Goal: Task Accomplishment & Management: Complete application form

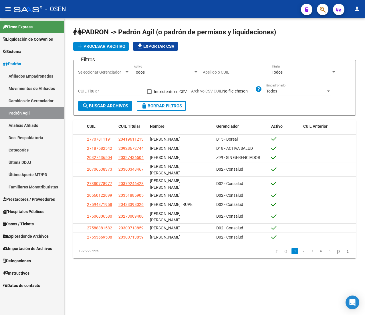
click at [30, 65] on link "Padrón" at bounding box center [32, 64] width 64 height 12
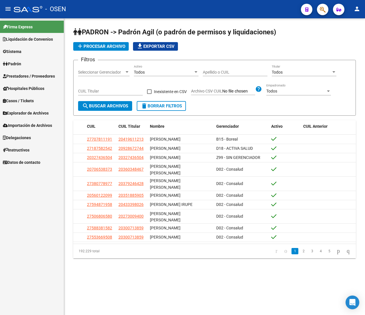
click at [34, 74] on span "Prestadores / Proveedores" at bounding box center [29, 76] width 52 height 6
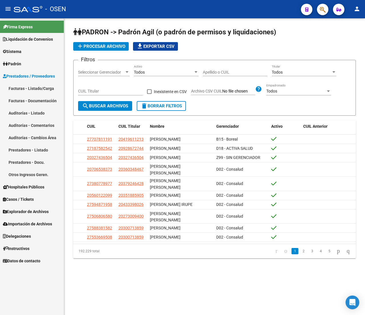
click at [35, 86] on link "Facturas - Listado/Carga" at bounding box center [32, 88] width 64 height 12
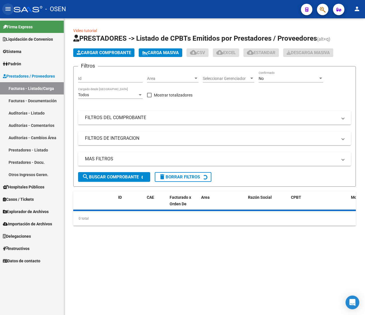
click at [7, 8] on mat-icon "menu" at bounding box center [8, 8] width 7 height 7
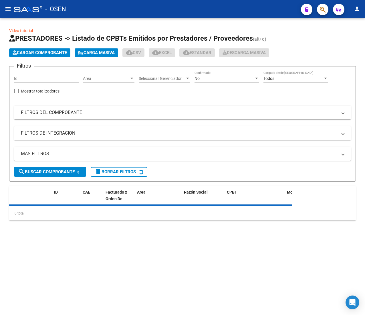
click at [118, 78] on span "Area" at bounding box center [106, 78] width 46 height 5
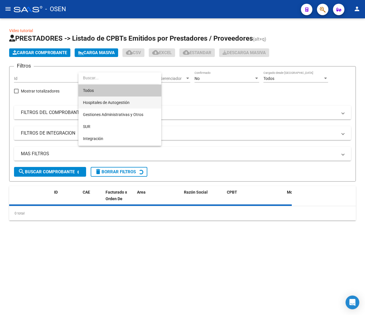
click at [119, 96] on span "Hospitales de Autogestión" at bounding box center [120, 102] width 74 height 12
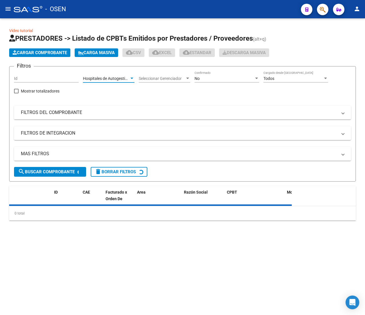
click at [205, 78] on div "No" at bounding box center [225, 78] width 60 height 5
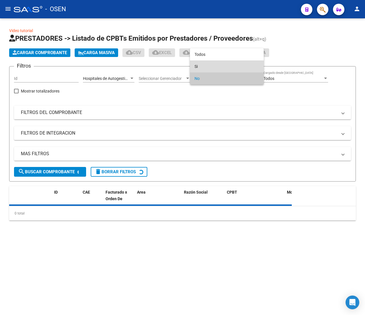
click at [211, 62] on span "Si" at bounding box center [227, 66] width 65 height 12
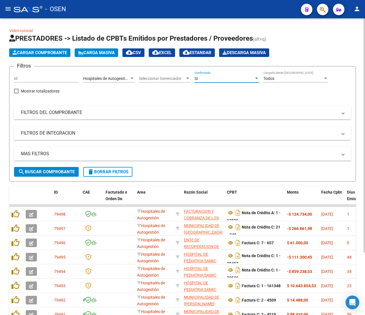
click at [92, 108] on mat-expansion-panel-header "FILTROS DEL COMPROBANTE" at bounding box center [182, 113] width 337 height 14
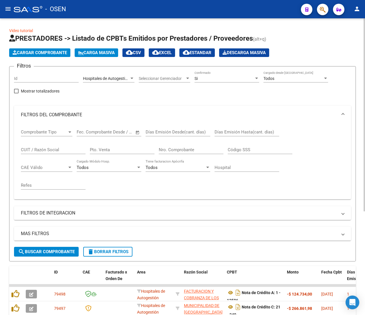
click at [196, 152] on input "Nro. Comprobante" at bounding box center [191, 149] width 65 height 5
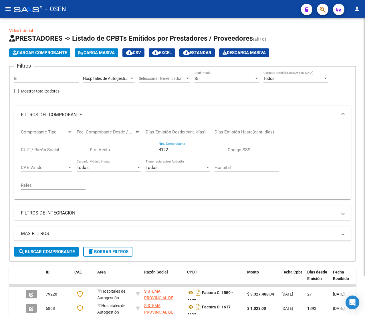
scroll to position [45, 0]
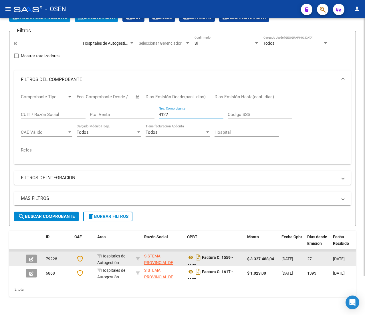
type input "4122"
click at [31, 254] on button "button" at bounding box center [31, 258] width 11 height 9
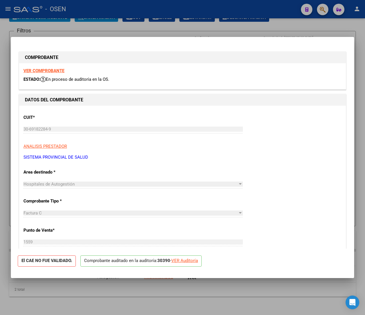
click at [38, 71] on strong "VER COMPROBANTE" at bounding box center [43, 70] width 41 height 5
click at [180, 262] on div "VER Auditoría" at bounding box center [184, 260] width 27 height 7
type input "$ 0,00"
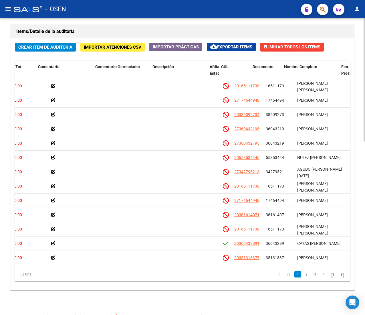
scroll to position [0, 185]
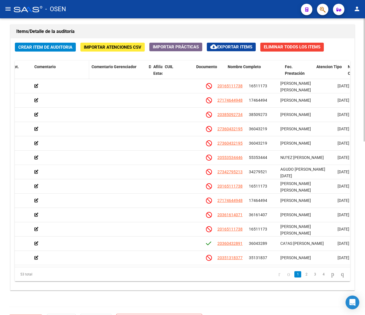
drag, startPoint x: 202, startPoint y: 73, endPoint x: 85, endPoint y: 68, distance: 116.9
click at [86, 68] on div "Id Gerenciador Monto Item Monto Aprobado Debitado Tot. Comentario Comentario Ge…" at bounding box center [225, 73] width 791 height 25
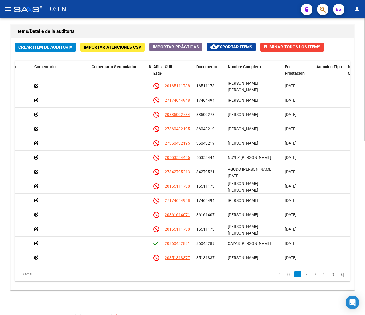
click at [83, 69] on div "Comentario" at bounding box center [60, 67] width 53 height 7
drag, startPoint x: 146, startPoint y: 74, endPoint x: 68, endPoint y: 67, distance: 78.1
click at [68, 67] on div "Id Gerenciador Monto Item Monto Aprobado Debitado Tot. Comentario Comentario Ge…" at bounding box center [199, 73] width 739 height 25
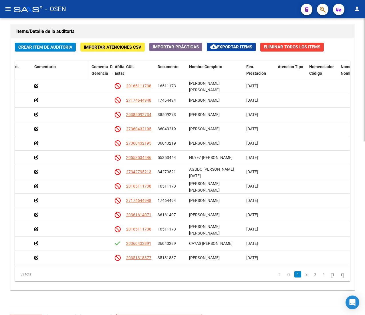
click at [81, 70] on div "Comentario" at bounding box center [60, 67] width 53 height 7
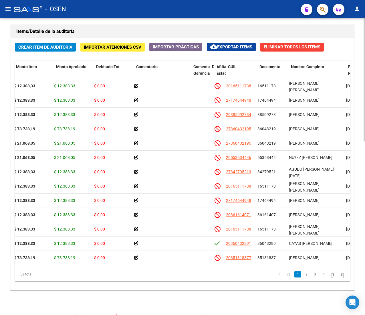
scroll to position [0, 81]
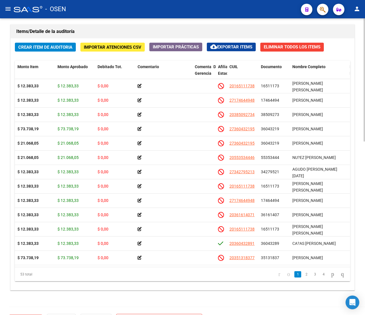
click at [27, 48] on span "Crear Item de Auditoria" at bounding box center [45, 47] width 54 height 5
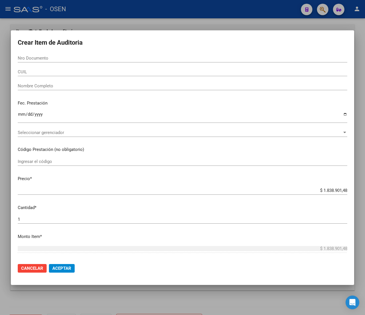
click at [42, 69] on input "CUIL" at bounding box center [183, 71] width 330 height 5
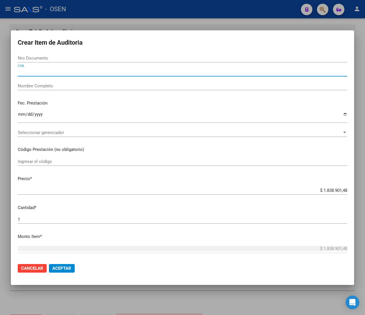
paste input "27174644948"
type input "27174644948"
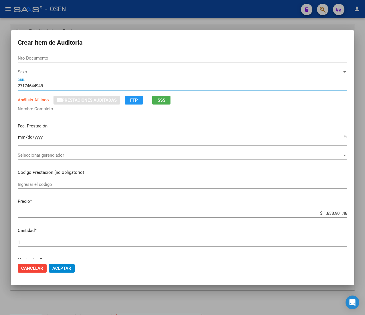
type input "17464494"
type input "[PERSON_NAME]"
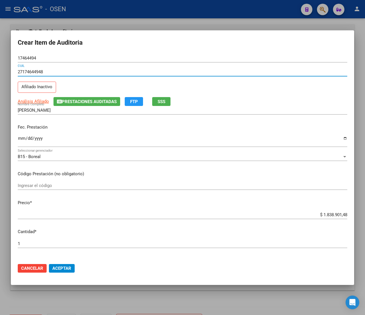
type input "27174644948"
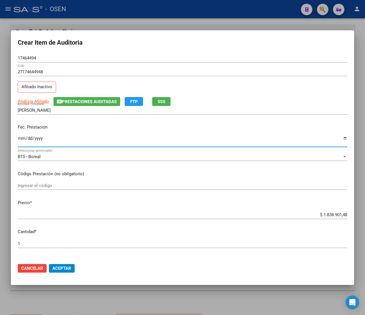
click at [20, 139] on input "Ingresar la fecha" at bounding box center [183, 140] width 330 height 9
type input "[DATE]"
click at [38, 101] on span "Análisis Afiliado" at bounding box center [33, 101] width 31 height 5
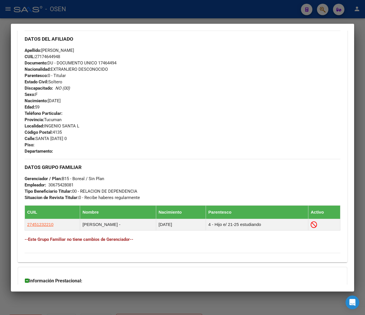
scroll to position [253, 0]
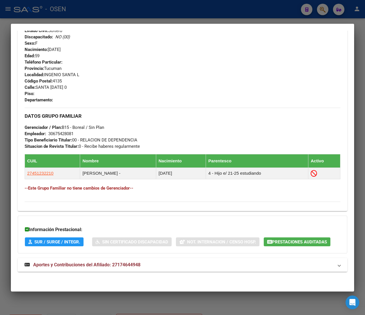
click at [149, 266] on mat-panel-title "Aportes y Contribuciones del Afiliado: 27174644948" at bounding box center [179, 264] width 309 height 7
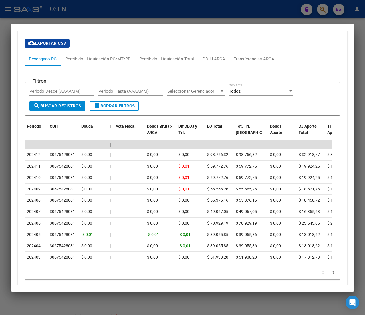
scroll to position [478, 0]
